Goal: Transaction & Acquisition: Purchase product/service

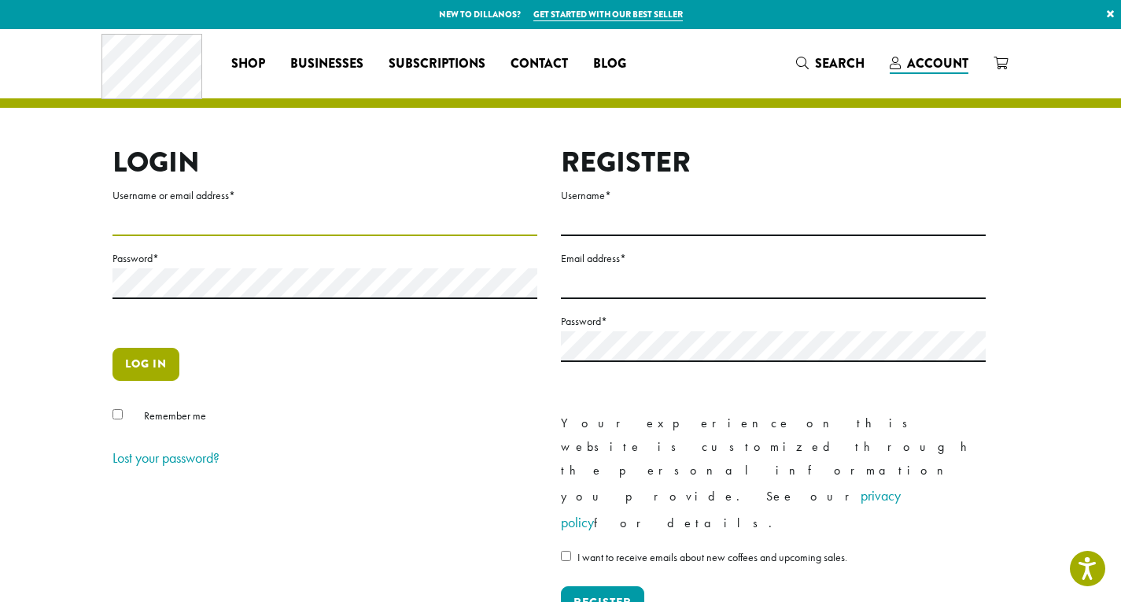
type input "**********"
click at [159, 366] on button "Log in" at bounding box center [145, 364] width 67 height 33
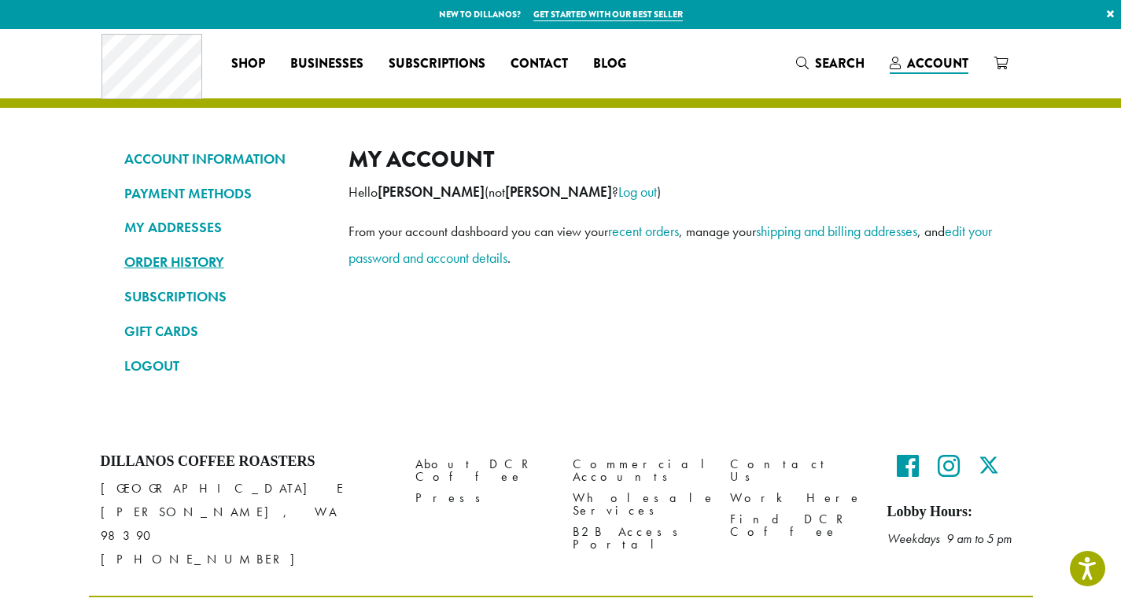
click at [206, 260] on link "ORDER HISTORY" at bounding box center [224, 262] width 201 height 27
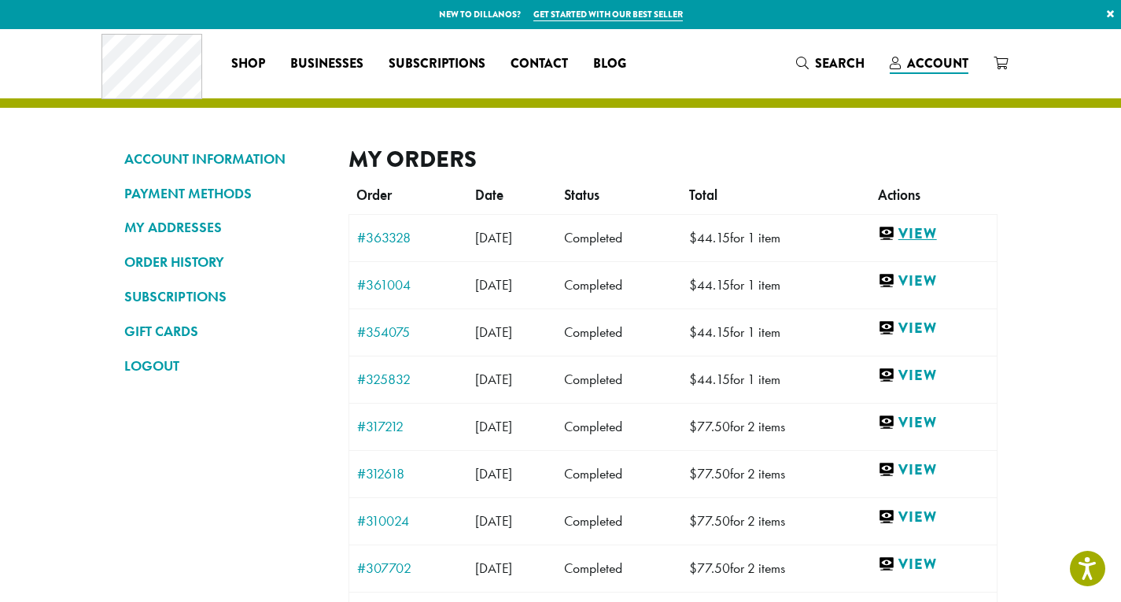
click at [927, 238] on link "View" at bounding box center [933, 234] width 111 height 20
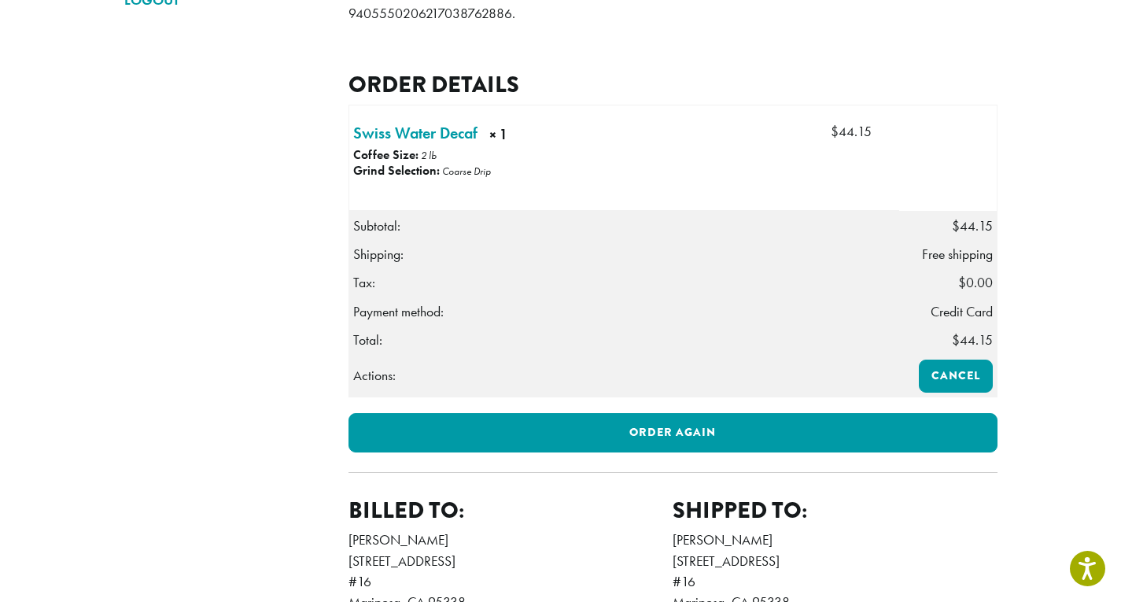
scroll to position [393, 0]
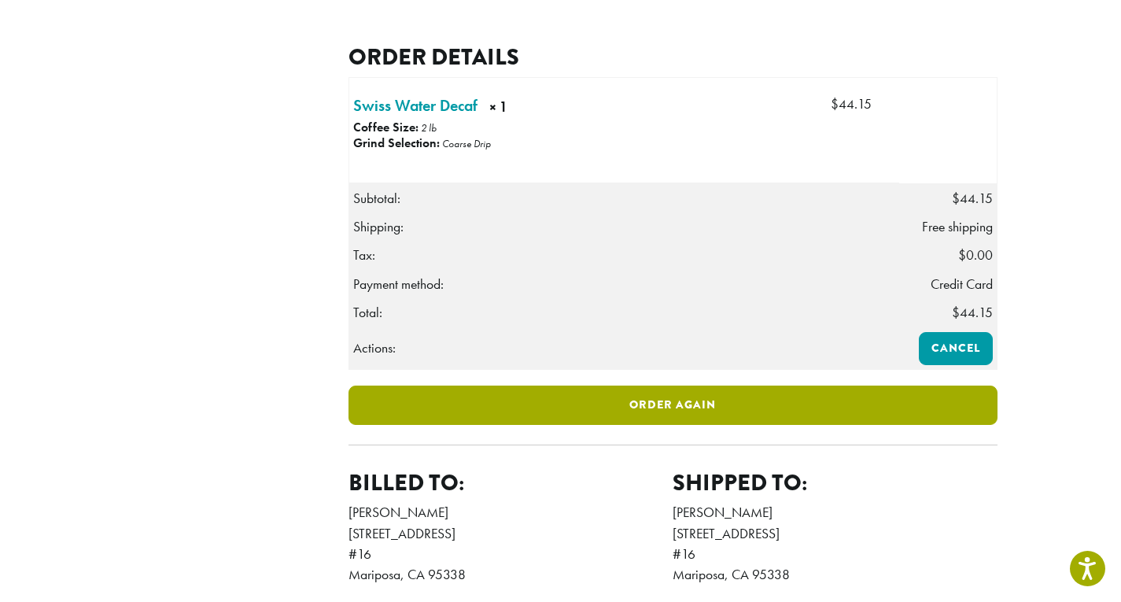
click at [603, 425] on link "Order again" at bounding box center [672, 404] width 649 height 39
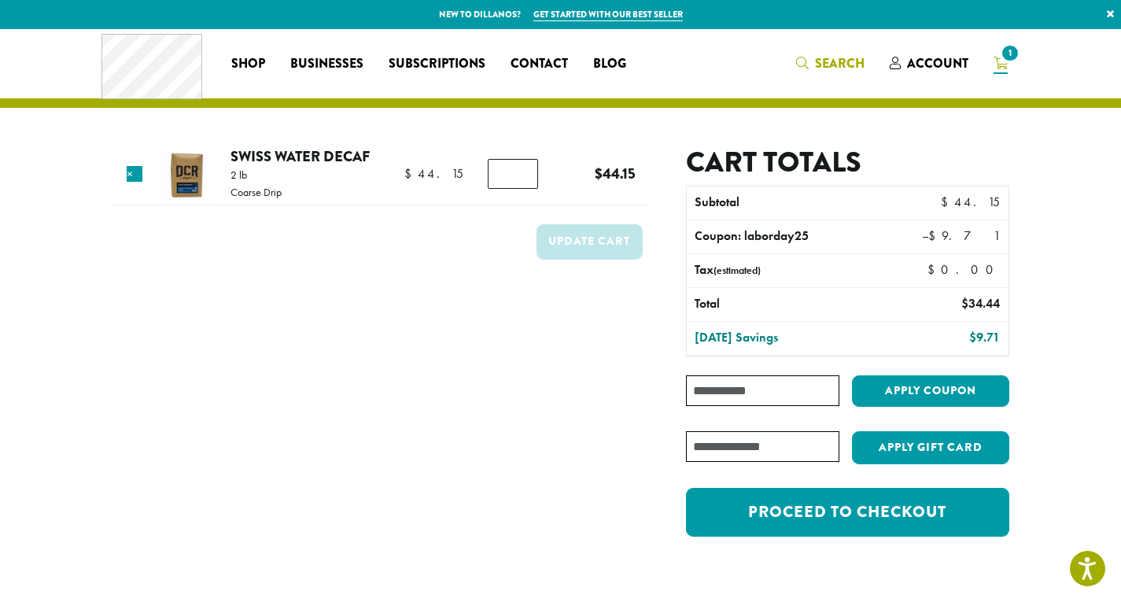
click at [814, 65] on span "Search" at bounding box center [830, 64] width 68 height 20
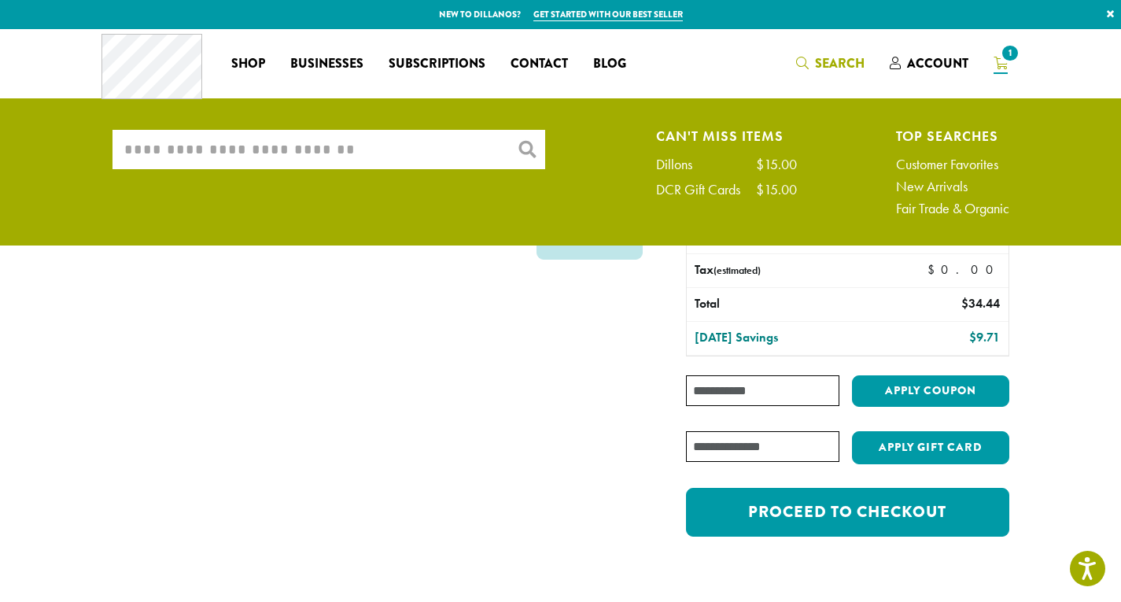
click at [300, 132] on input "What are you searching for?" at bounding box center [328, 149] width 433 height 39
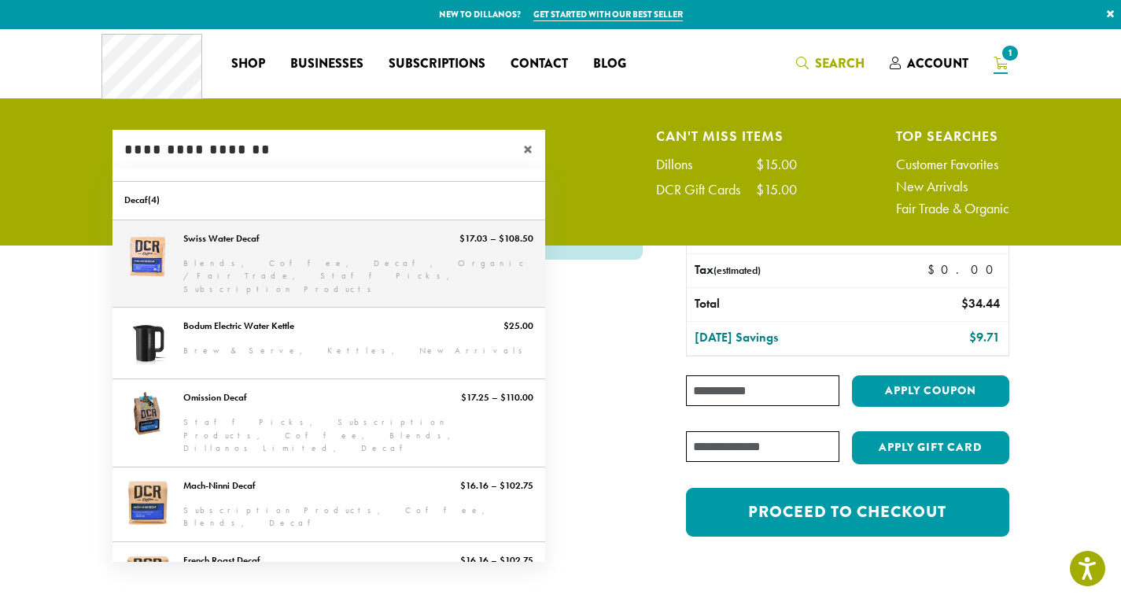
type input "**********"
click at [228, 251] on link "Swiss Water Decaf" at bounding box center [328, 263] width 433 height 87
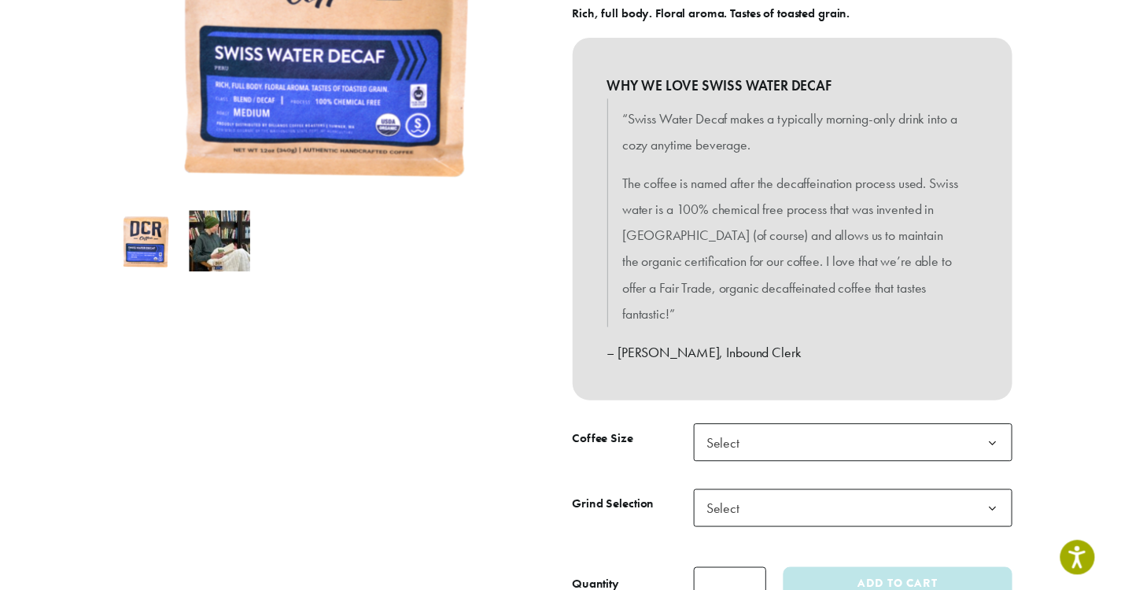
scroll to position [472, 0]
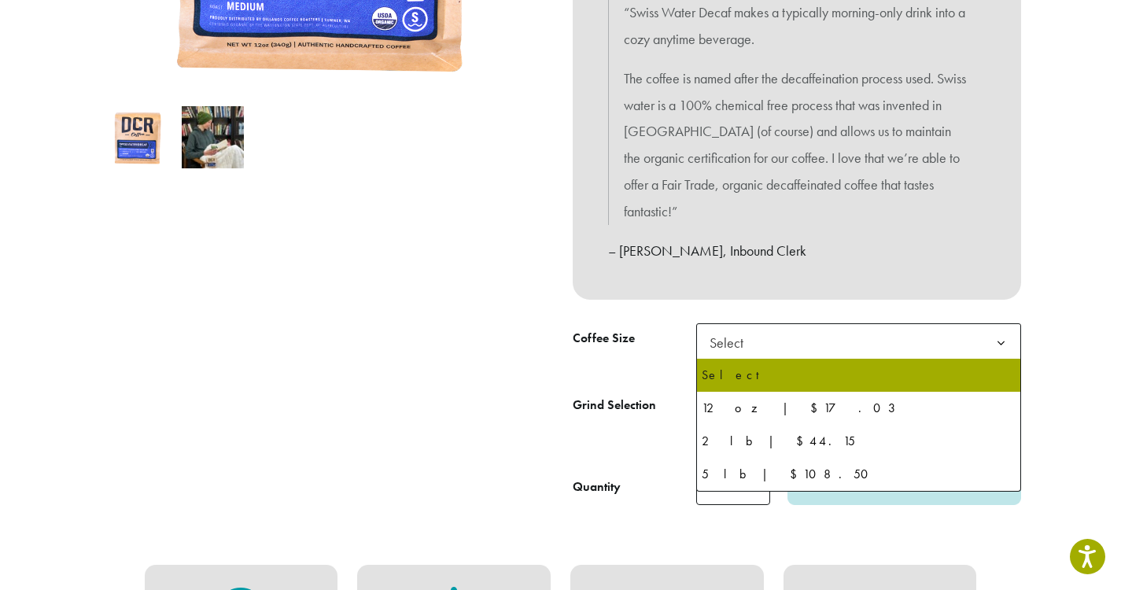
click at [1004, 339] on b at bounding box center [1001, 343] width 39 height 39
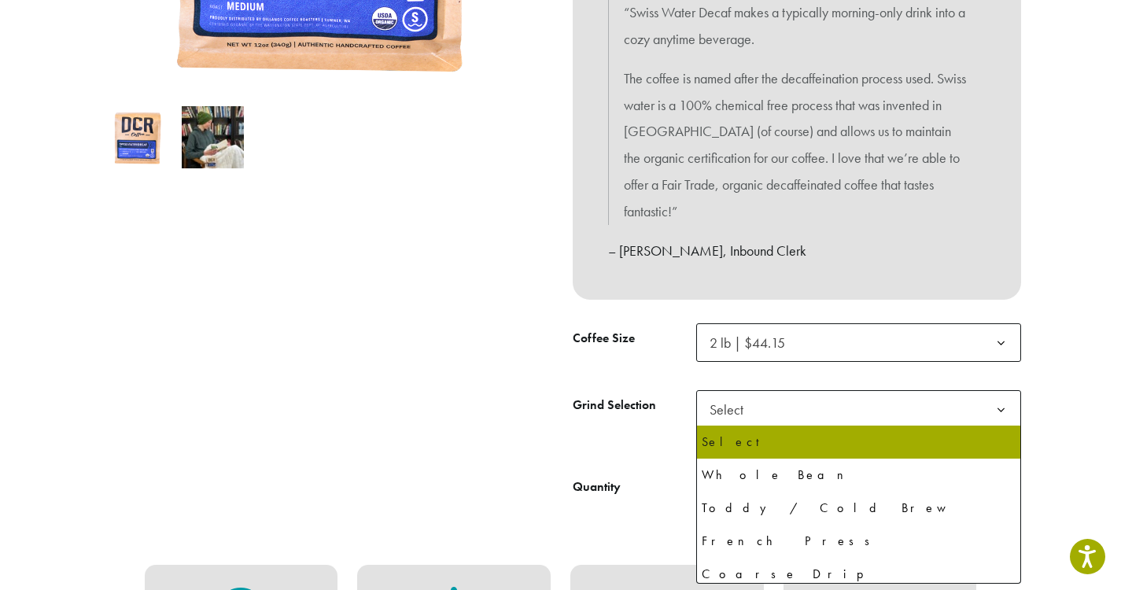
click at [1000, 407] on b at bounding box center [1001, 410] width 39 height 39
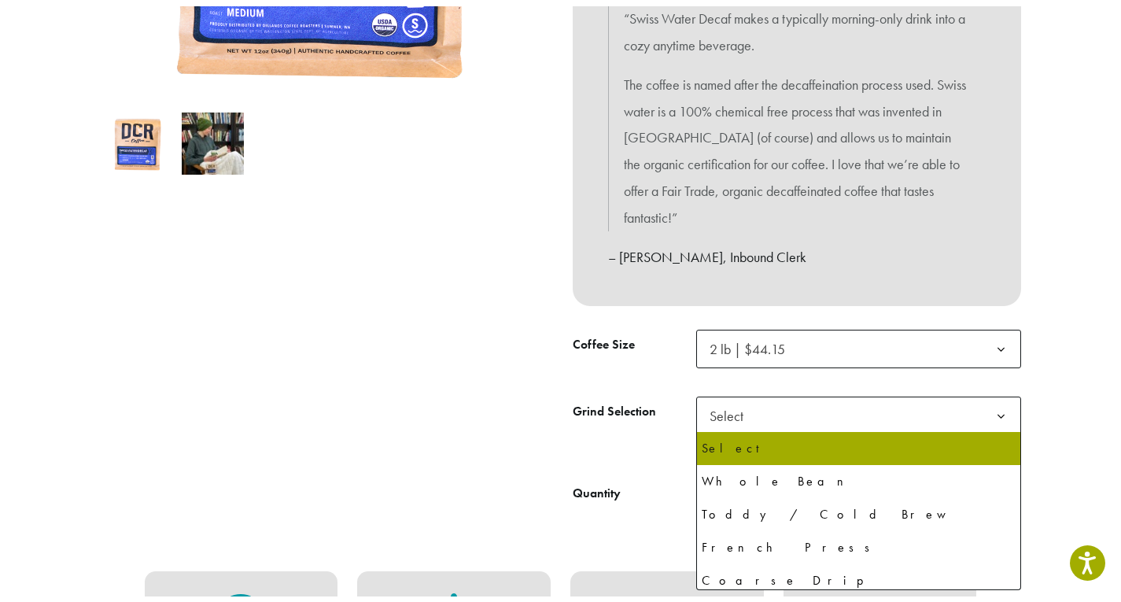
scroll to position [551, 0]
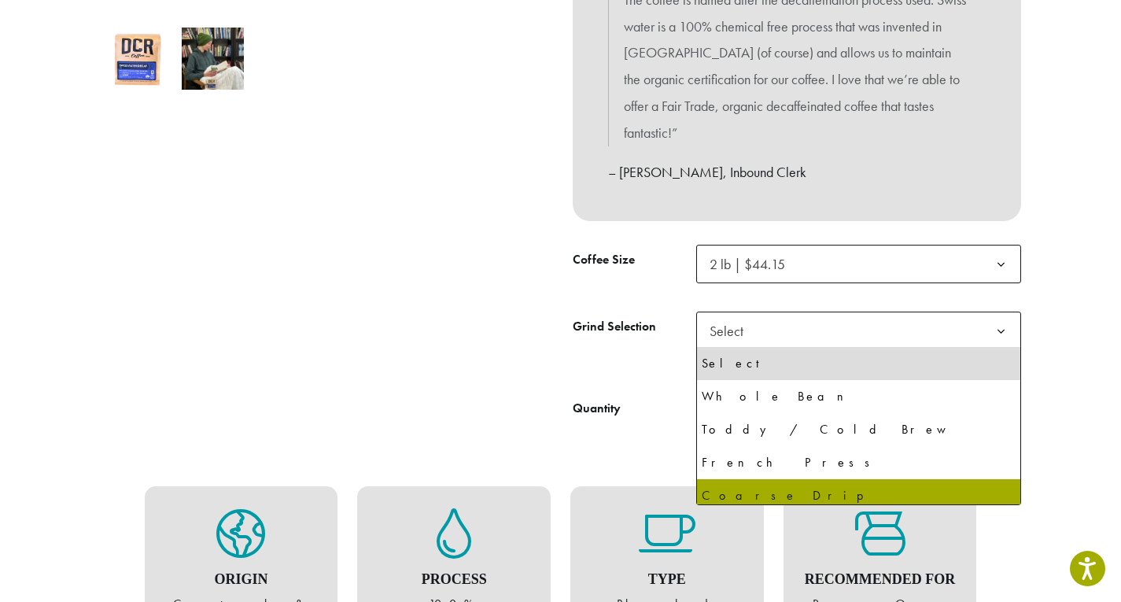
select select "**********"
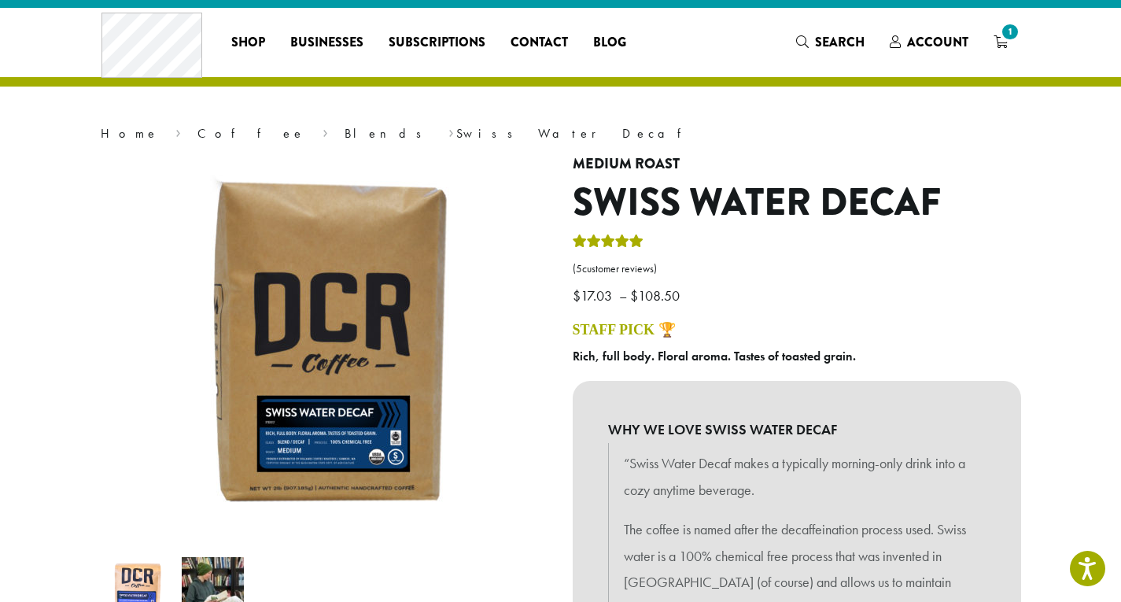
scroll to position [0, 0]
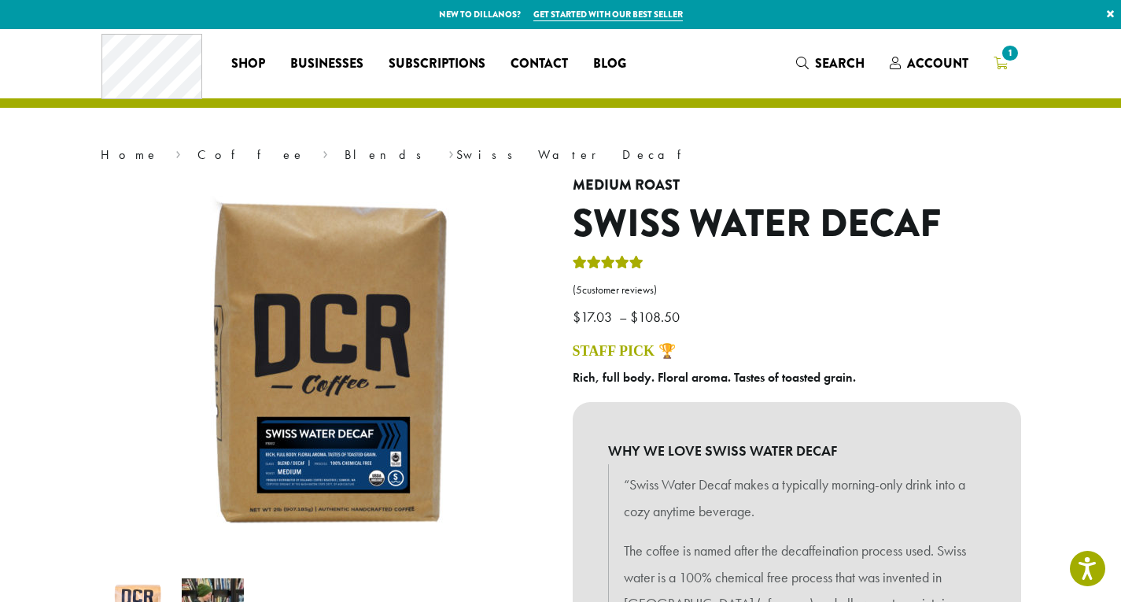
click at [999, 63] on icon "1" at bounding box center [1000, 63] width 14 height 13
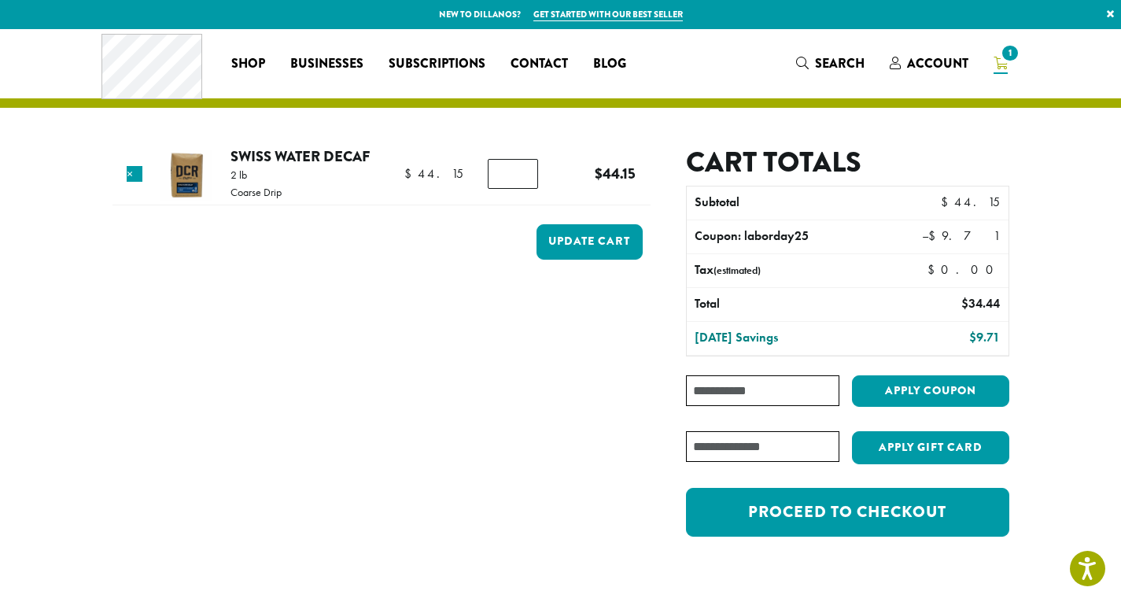
type input "*"
click at [526, 171] on input "*" at bounding box center [513, 174] width 50 height 30
click at [580, 244] on button "Update cart" at bounding box center [589, 241] width 106 height 35
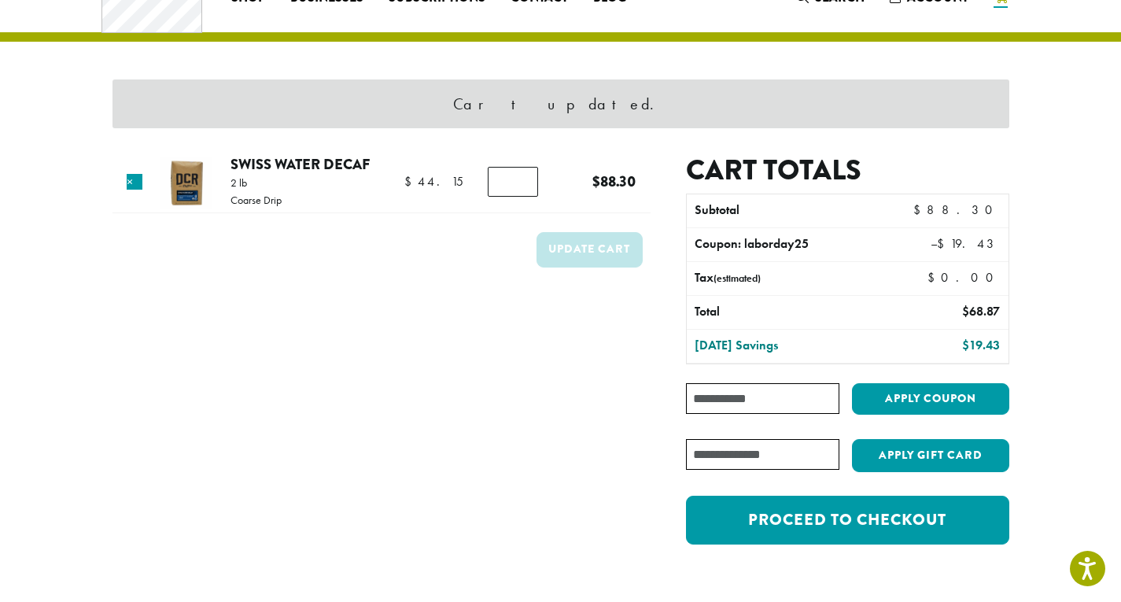
scroll to position [67, 0]
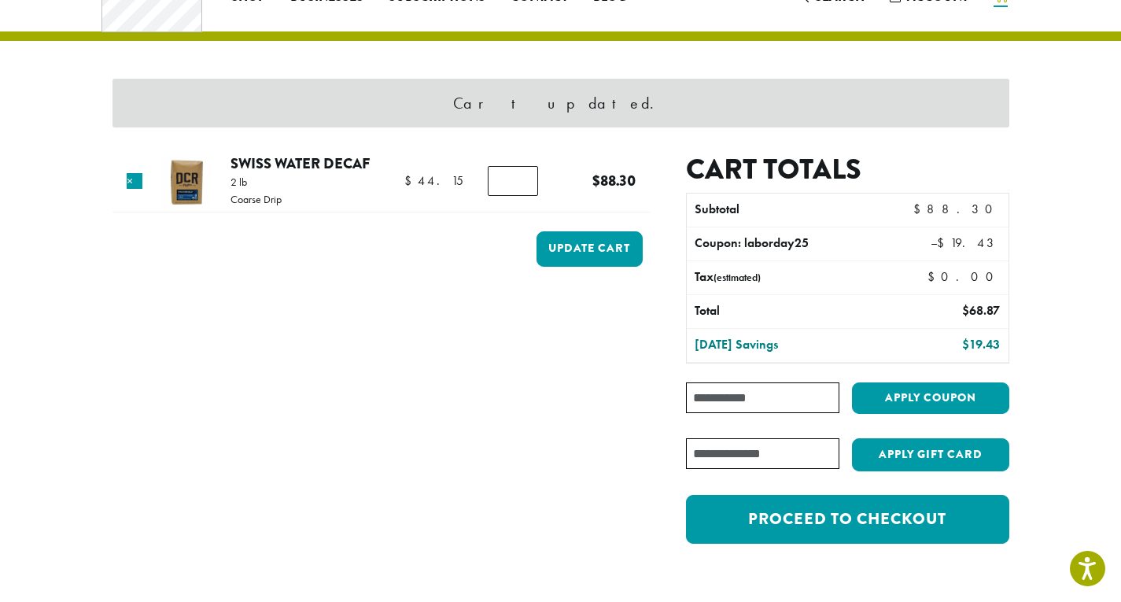
type input "*"
click at [525, 187] on input "*" at bounding box center [513, 181] width 50 height 30
click at [588, 244] on button "Update cart" at bounding box center [589, 248] width 106 height 35
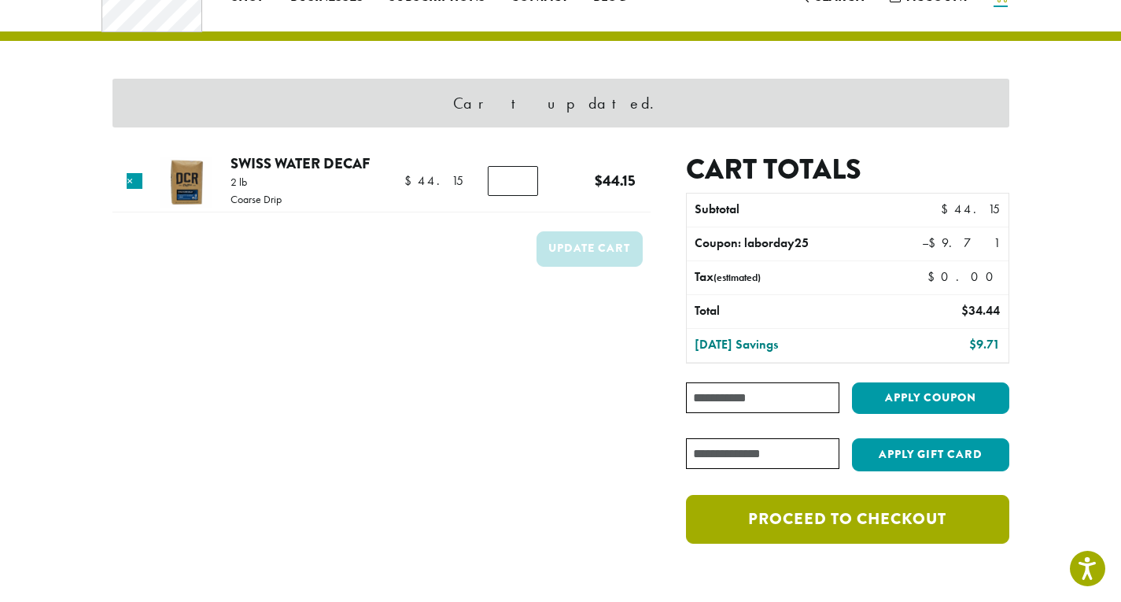
click at [905, 519] on link "Proceed to checkout" at bounding box center [847, 519] width 322 height 49
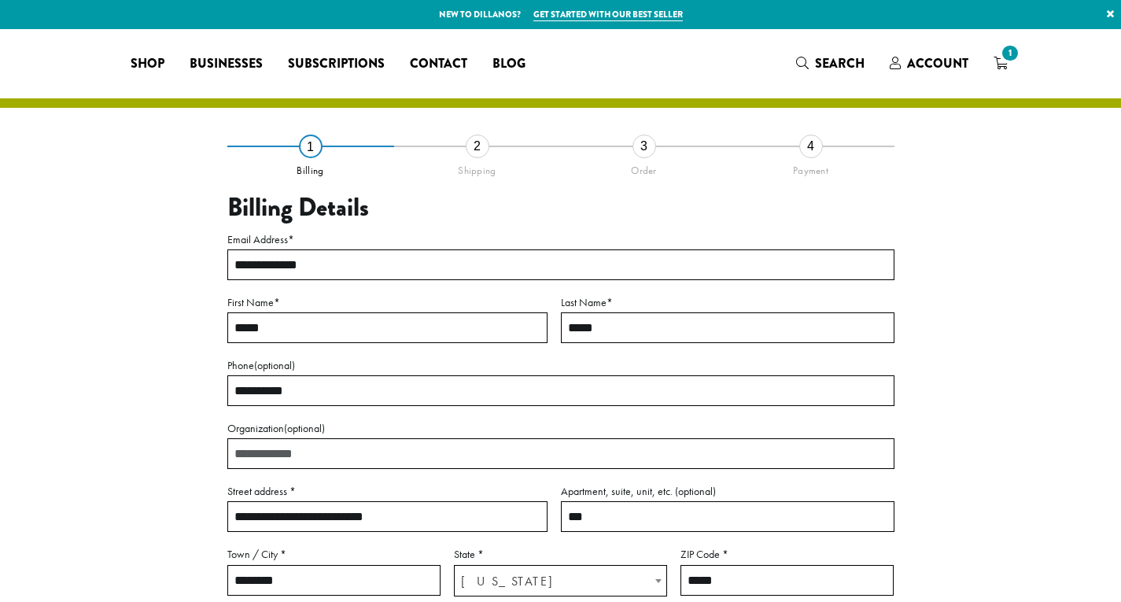
select select "**"
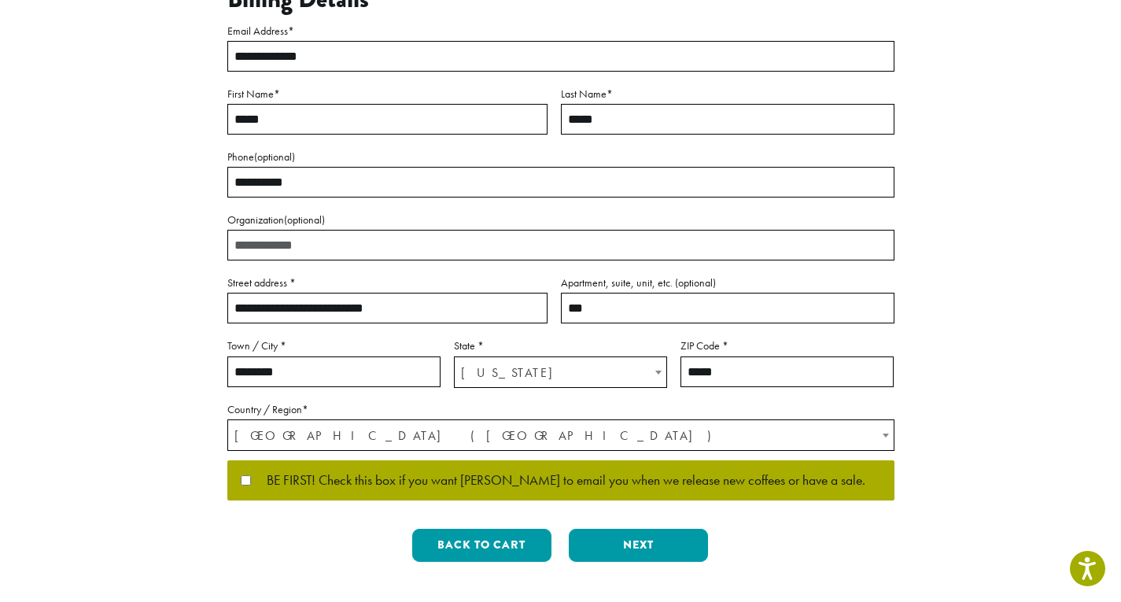
scroll to position [236, 0]
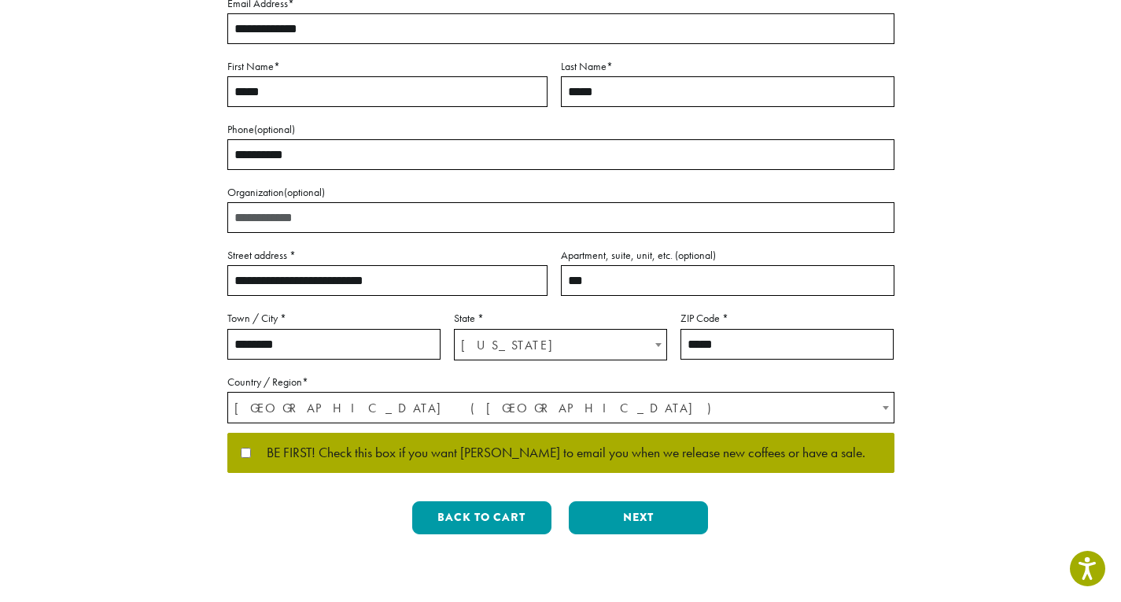
click at [251, 451] on span "BE FIRST! Check this box if you want [PERSON_NAME] to email you when we release…" at bounding box center [558, 453] width 614 height 14
click at [632, 518] on button "Next" at bounding box center [638, 517] width 139 height 33
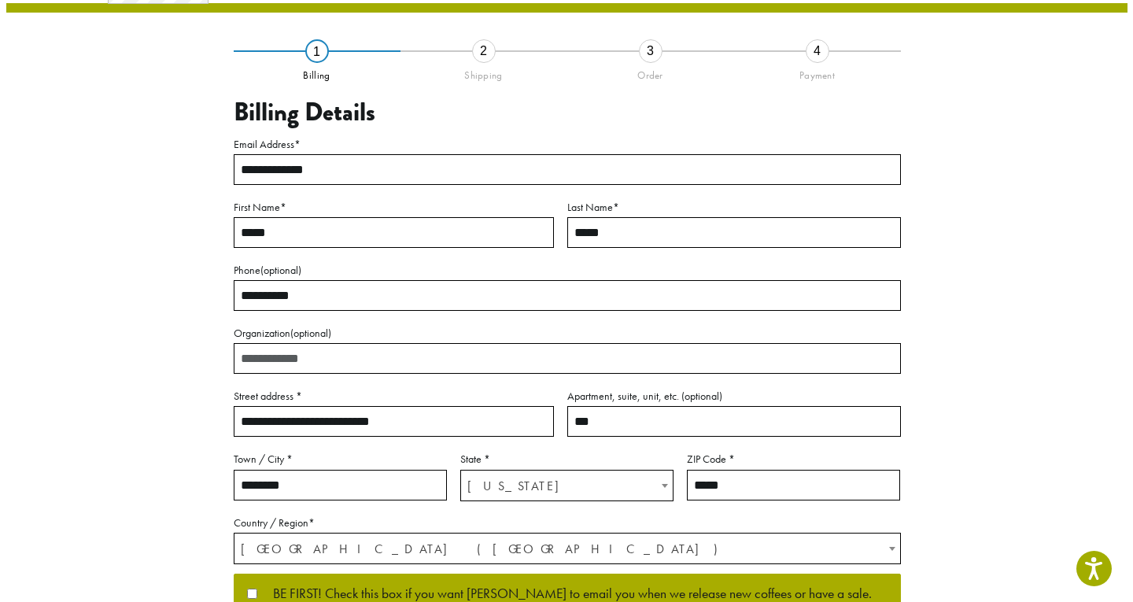
scroll to position [62, 0]
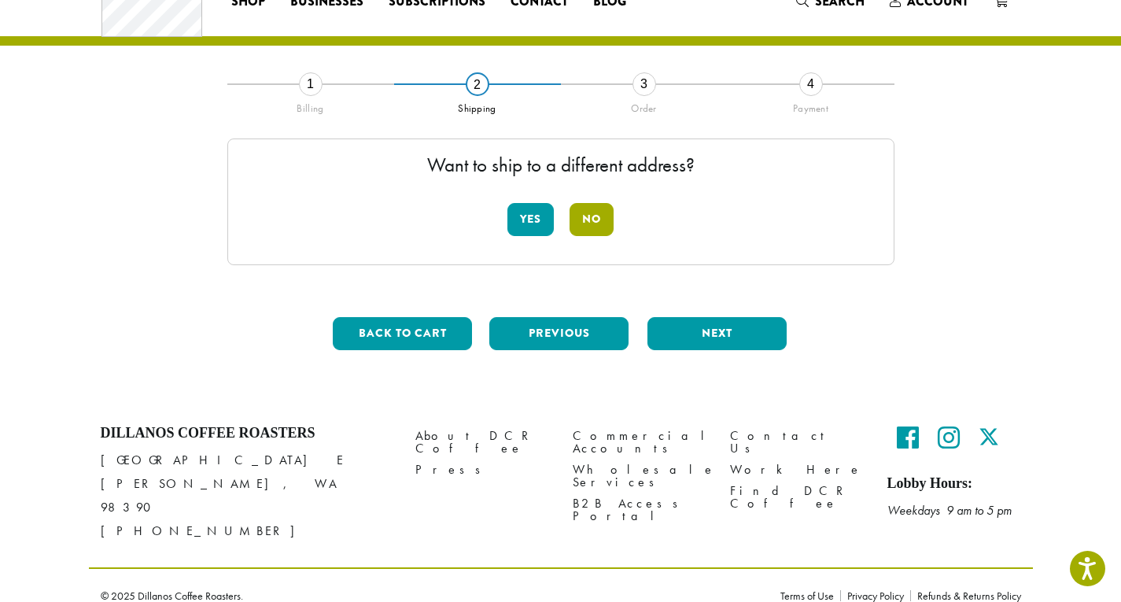
click at [601, 222] on button "No" at bounding box center [591, 219] width 44 height 33
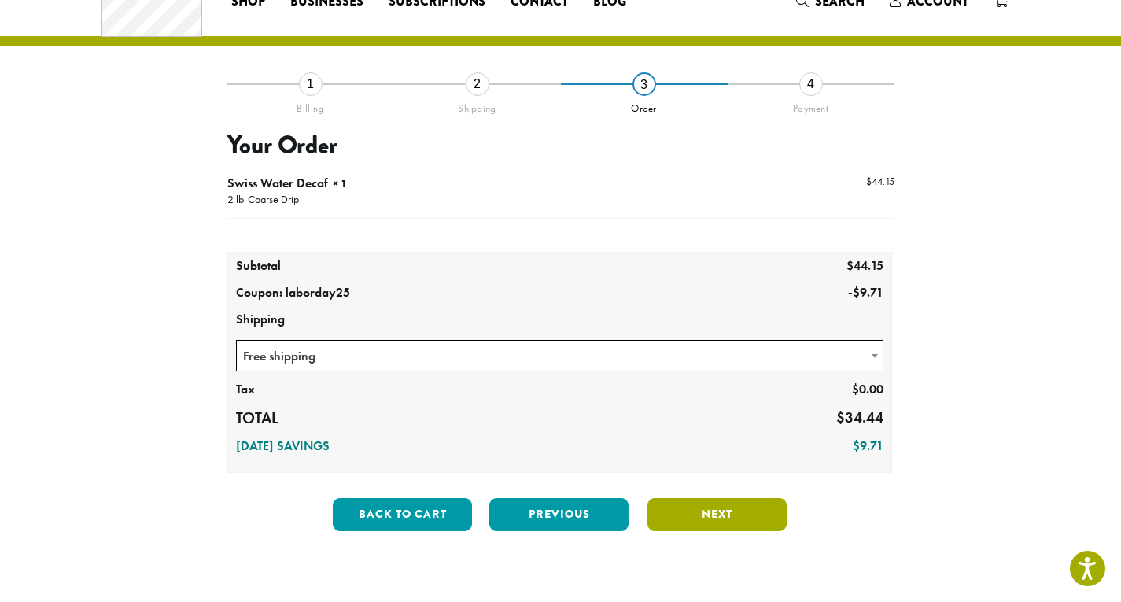
click at [744, 524] on button "Next" at bounding box center [716, 514] width 139 height 33
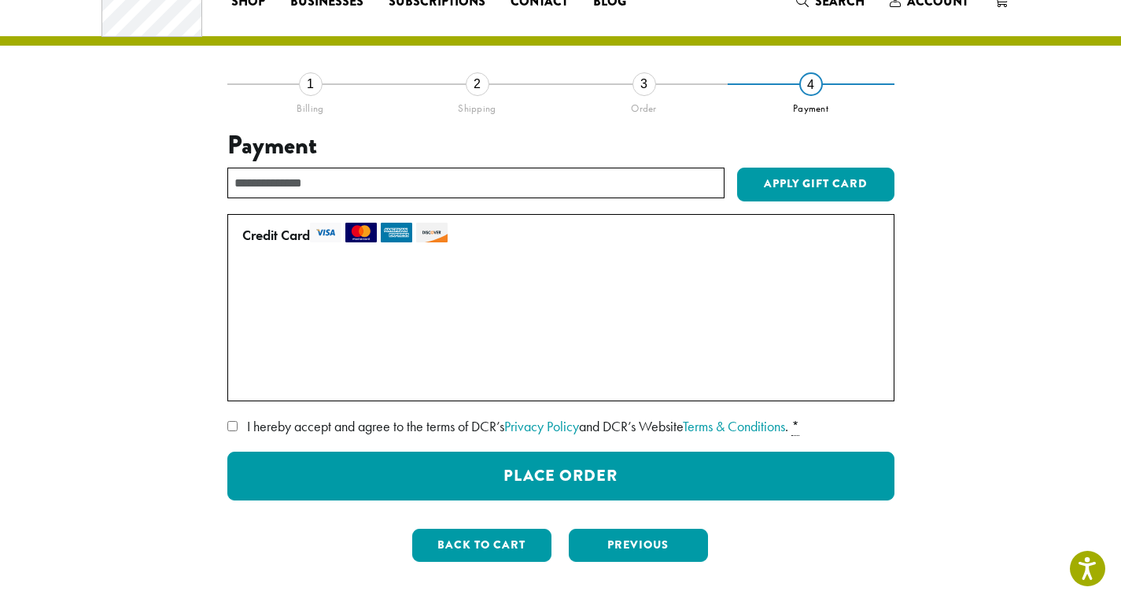
click at [251, 315] on label "• • • 0877 (expires 02/25)" at bounding box center [557, 313] width 631 height 25
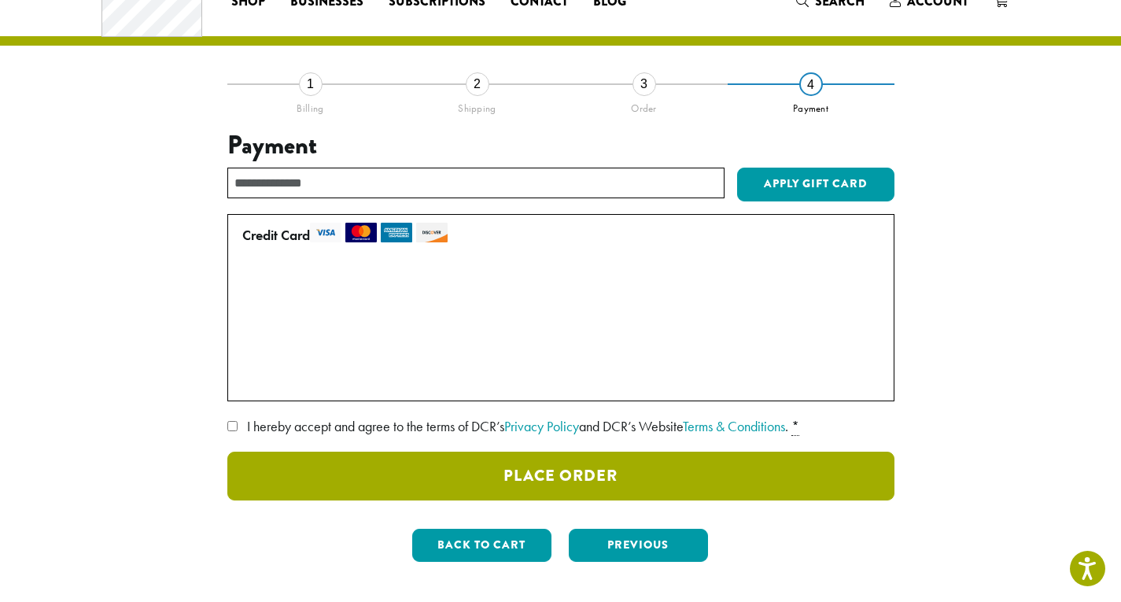
click at [575, 485] on button "Place Order" at bounding box center [560, 475] width 667 height 49
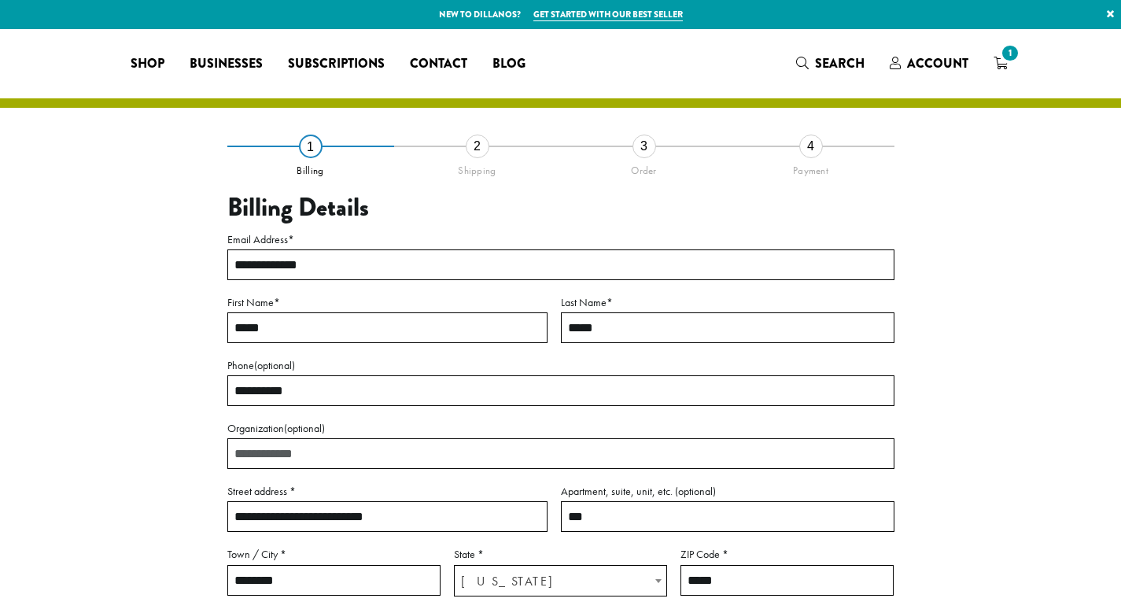
select select "**"
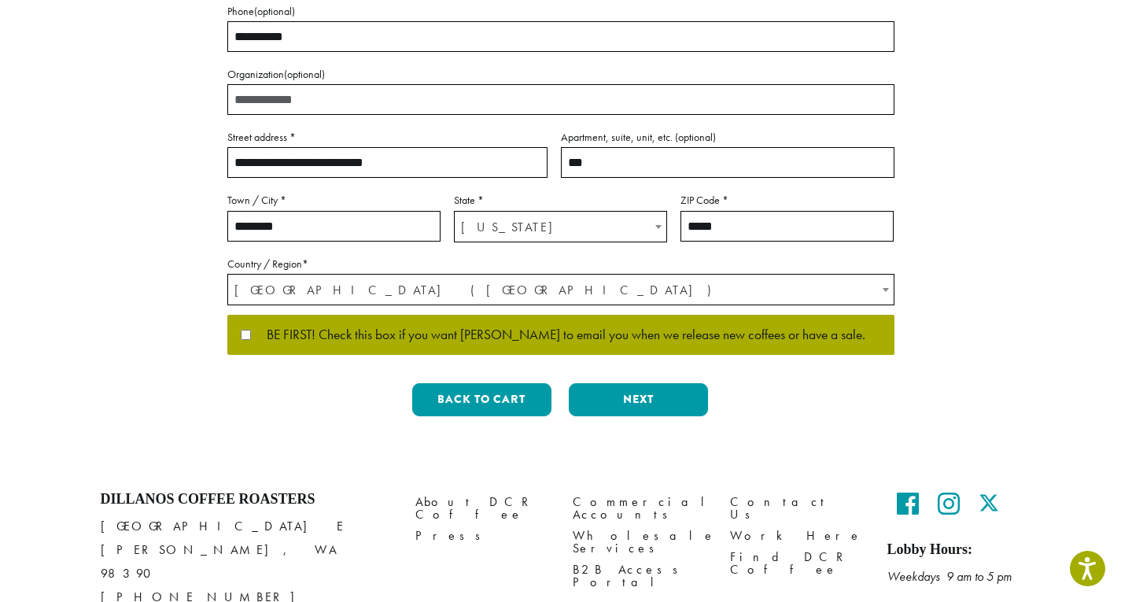
scroll to position [420, 0]
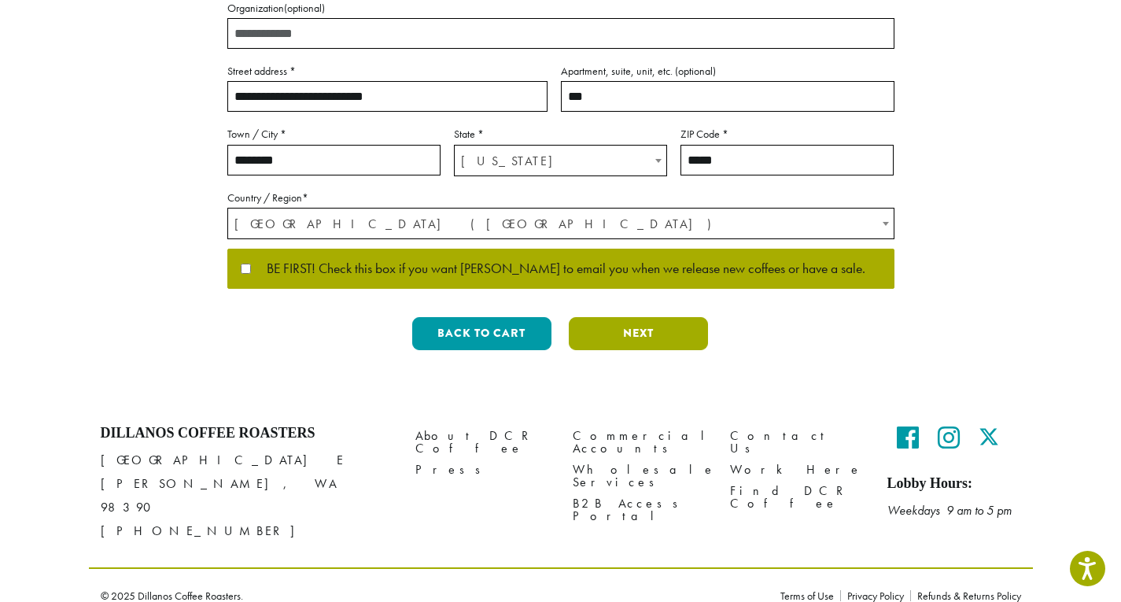
click at [680, 336] on button "Next" at bounding box center [638, 333] width 139 height 33
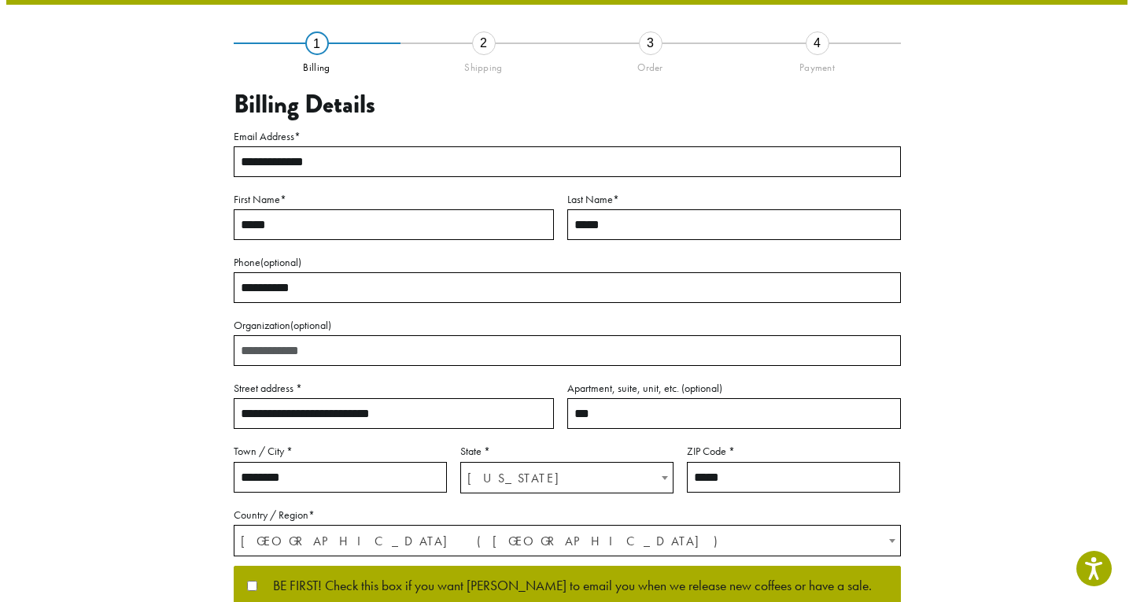
scroll to position [62, 0]
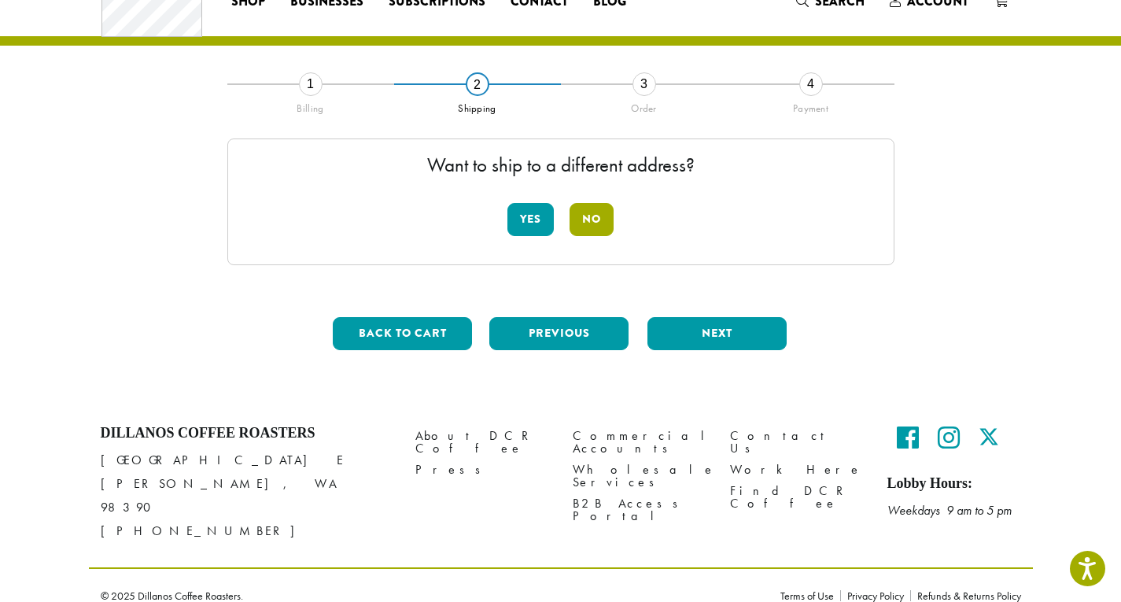
click at [586, 220] on button "No" at bounding box center [591, 219] width 44 height 33
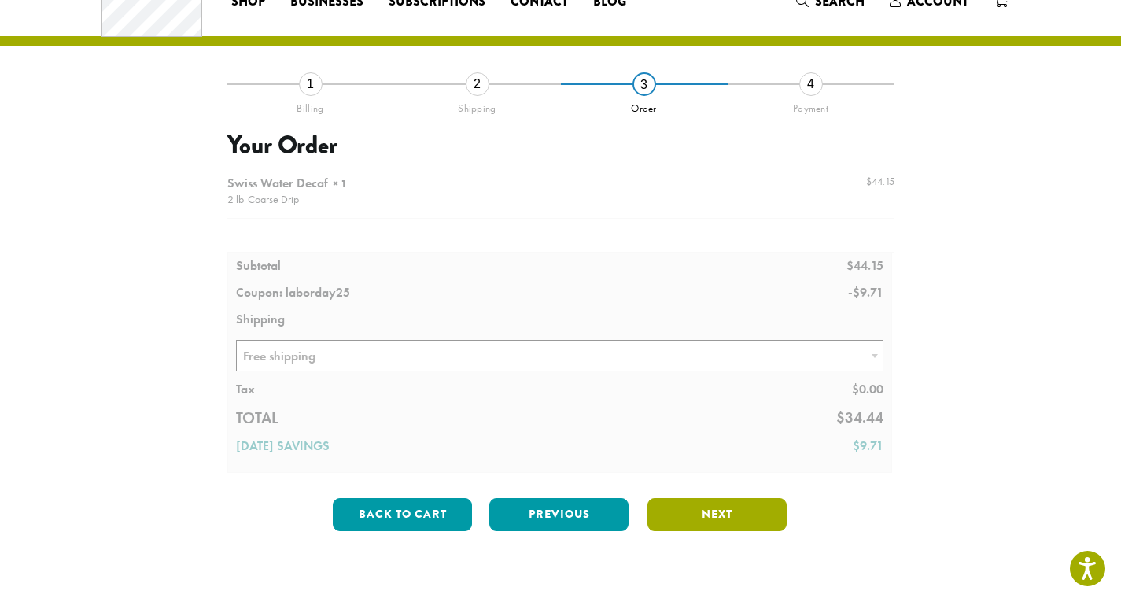
click at [730, 516] on button "Next" at bounding box center [716, 514] width 139 height 33
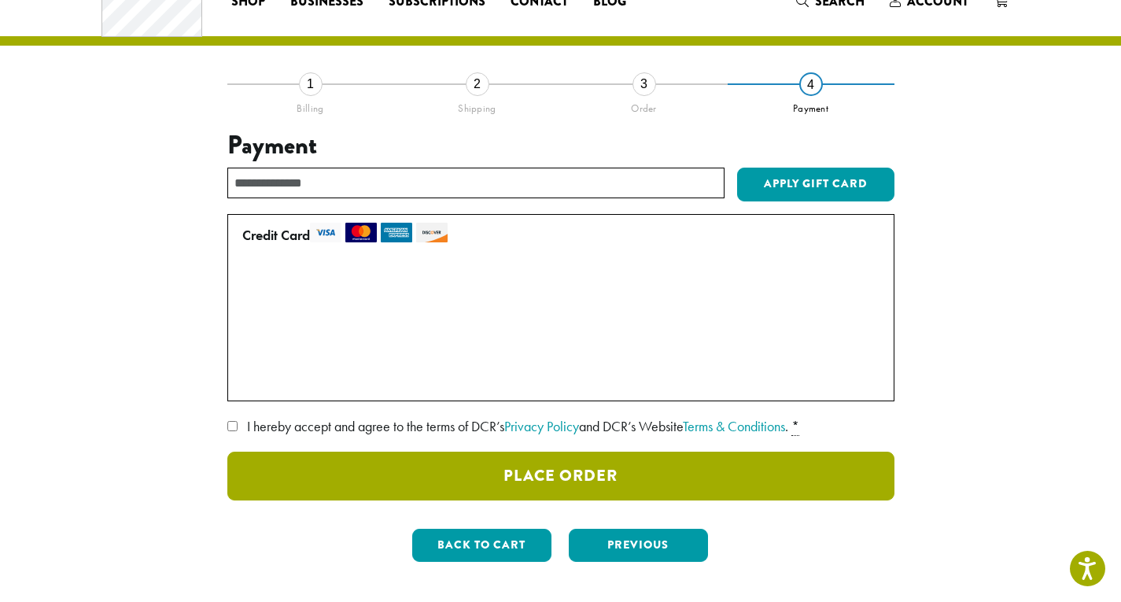
click at [426, 484] on button "Place Order" at bounding box center [560, 475] width 667 height 49
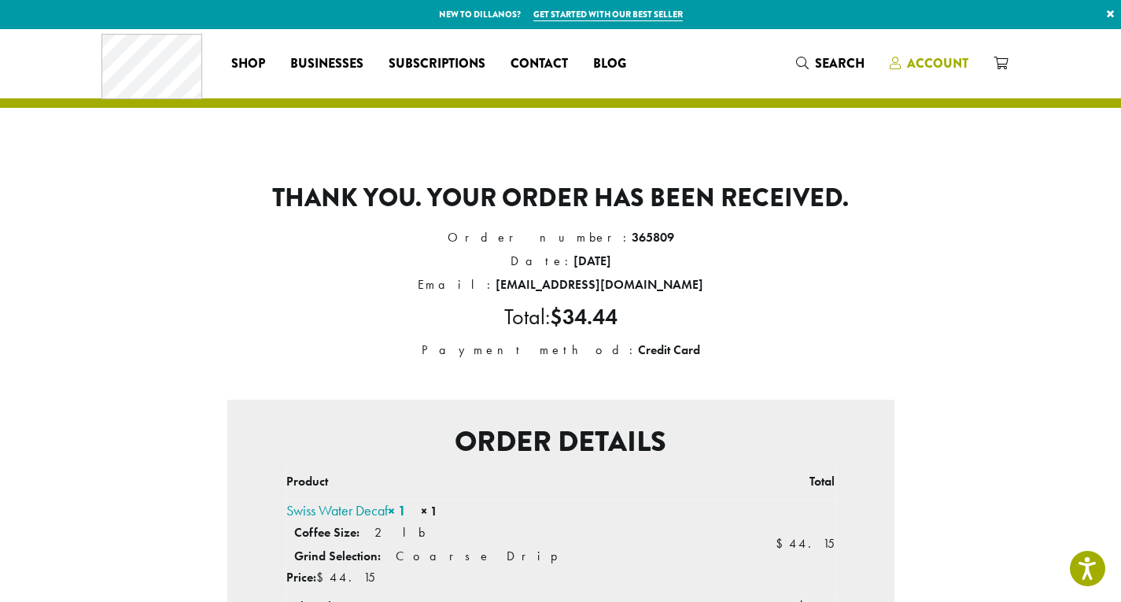
click at [931, 68] on span "Account" at bounding box center [937, 63] width 61 height 18
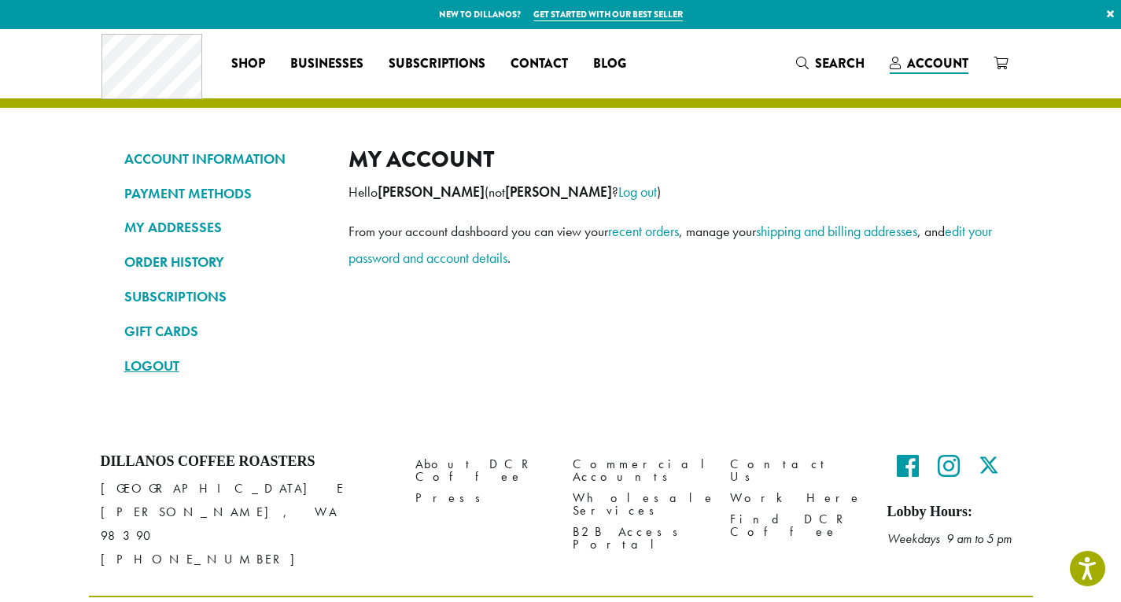
click at [176, 370] on link "LOGOUT" at bounding box center [224, 365] width 201 height 27
